Goal: Navigation & Orientation: Find specific page/section

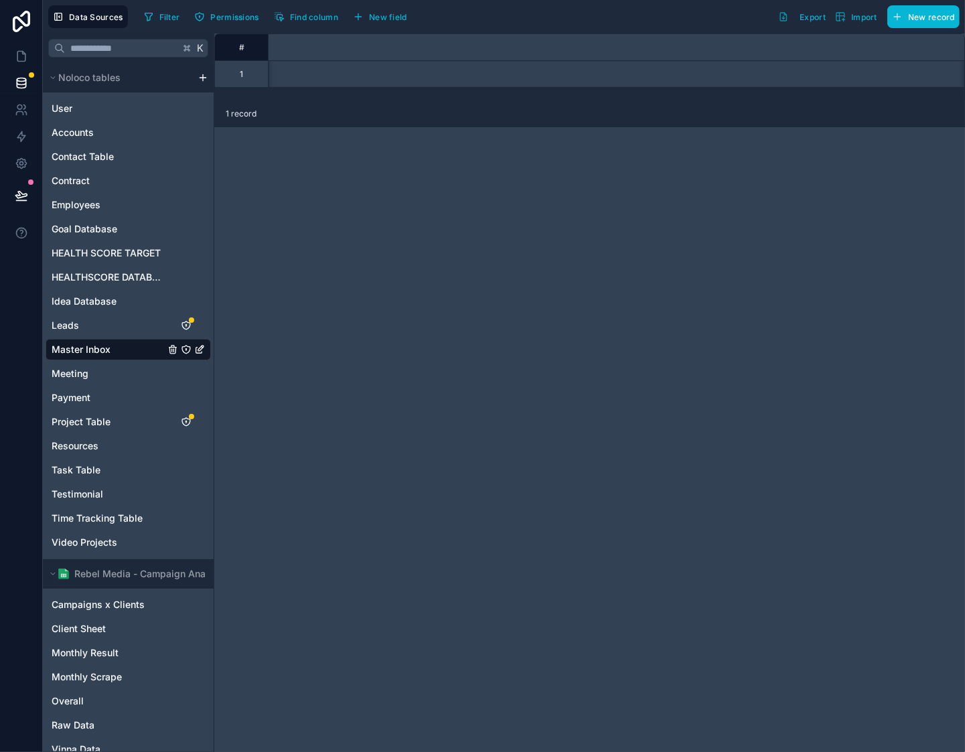
scroll to position [0, 6327]
